Goal: Browse casually: Explore the website without a specific task or goal

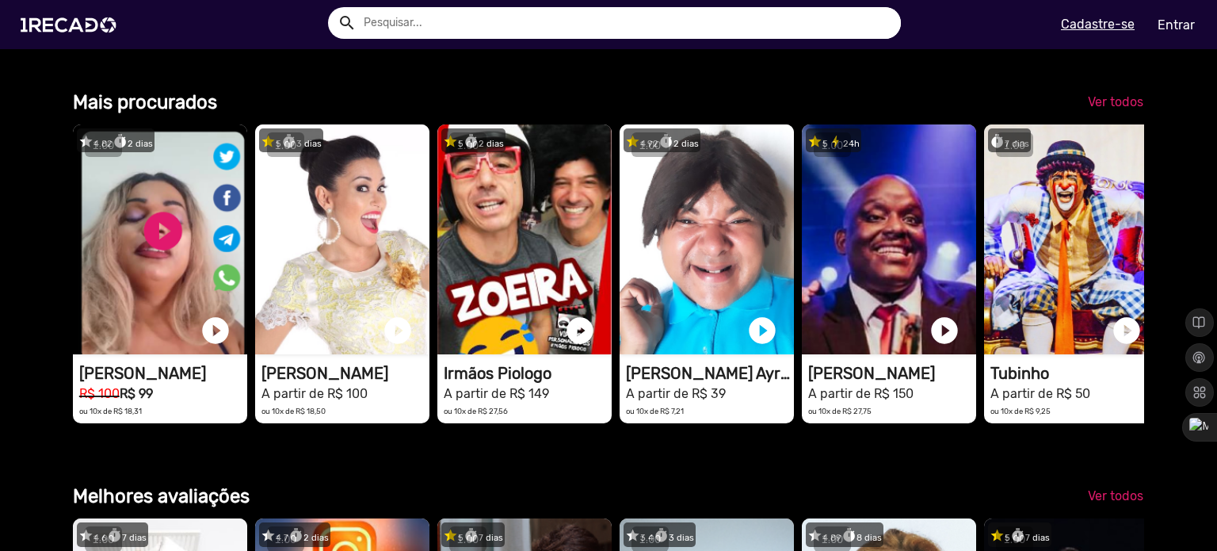
scroll to position [1981, 0]
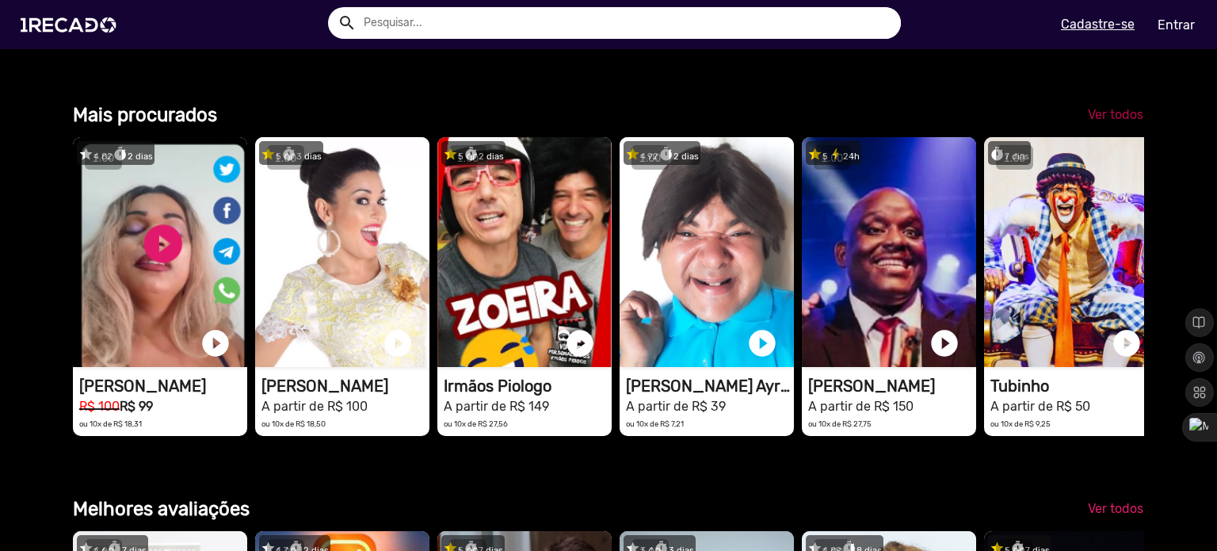
click at [1109, 122] on span "Ver todos" at bounding box center [1115, 114] width 55 height 15
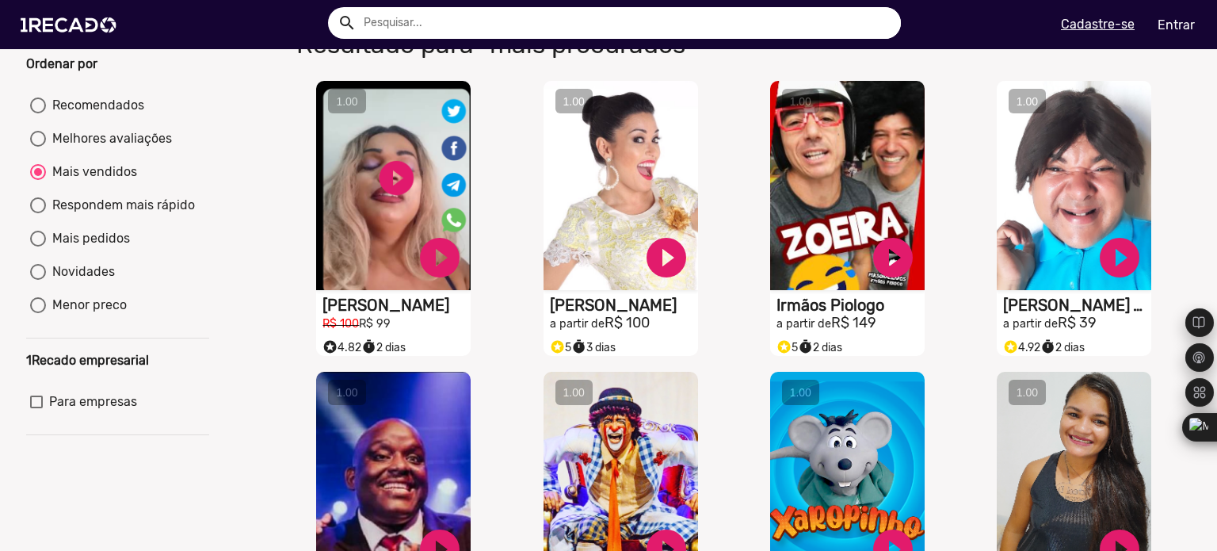
scroll to position [238, 0]
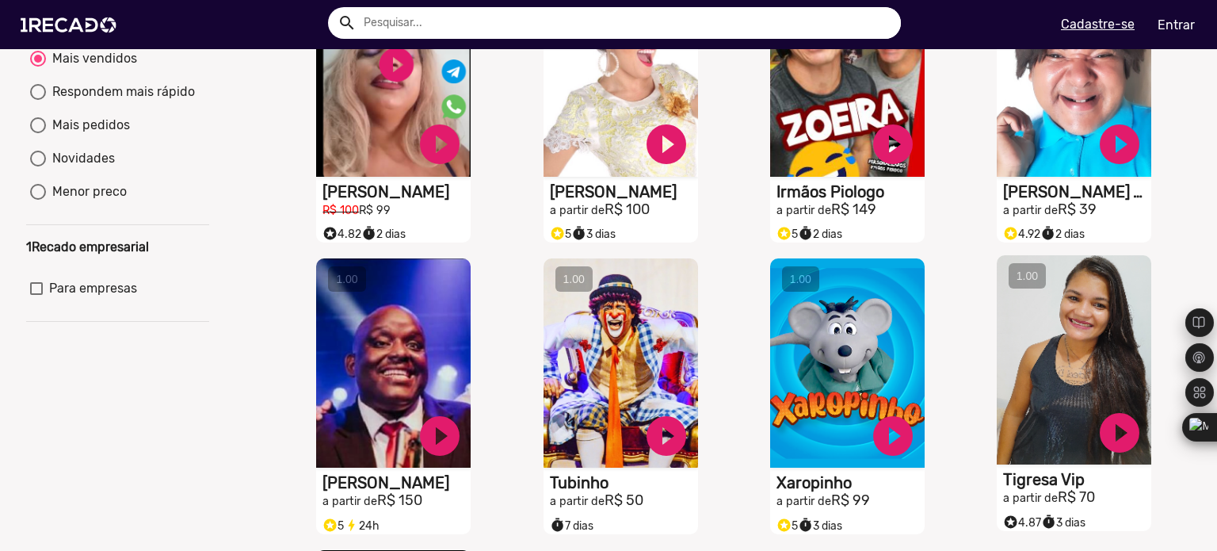
click at [471, 177] on video "S1RECADO vídeos dedicados para fãs e empresas" at bounding box center [393, 72] width 155 height 209
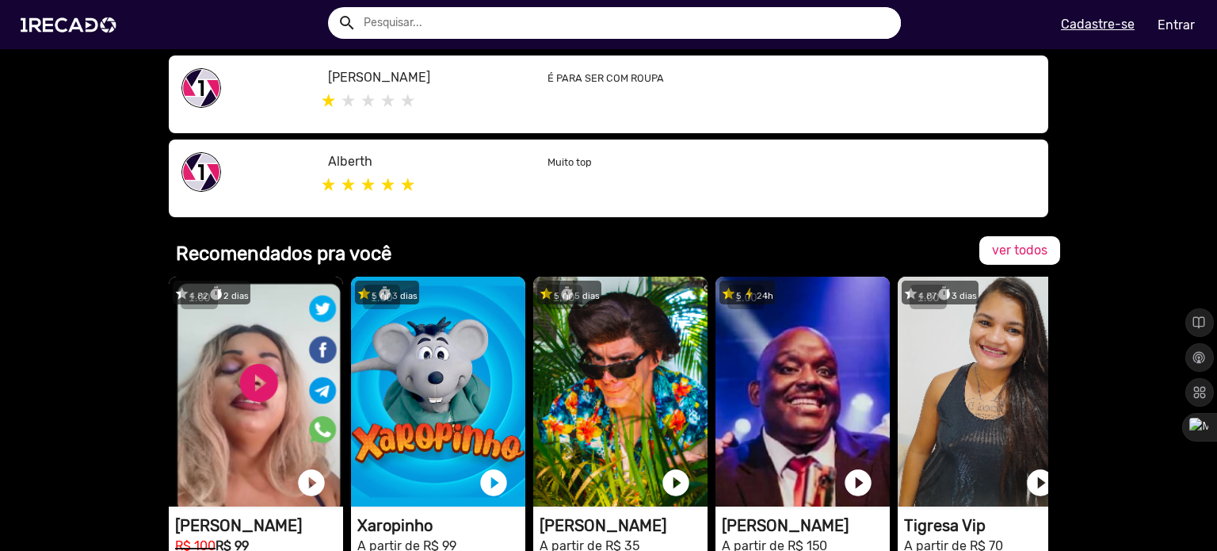
scroll to position [1189, 0]
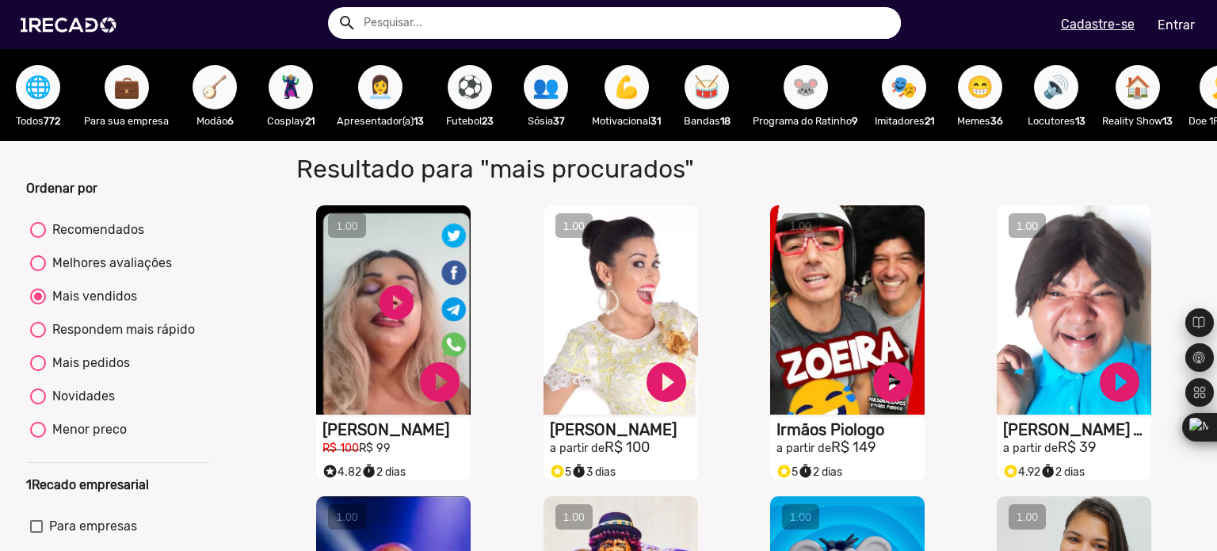
click at [38, 87] on span "🌐" at bounding box center [38, 87] width 27 height 44
